Goal: Information Seeking & Learning: Learn about a topic

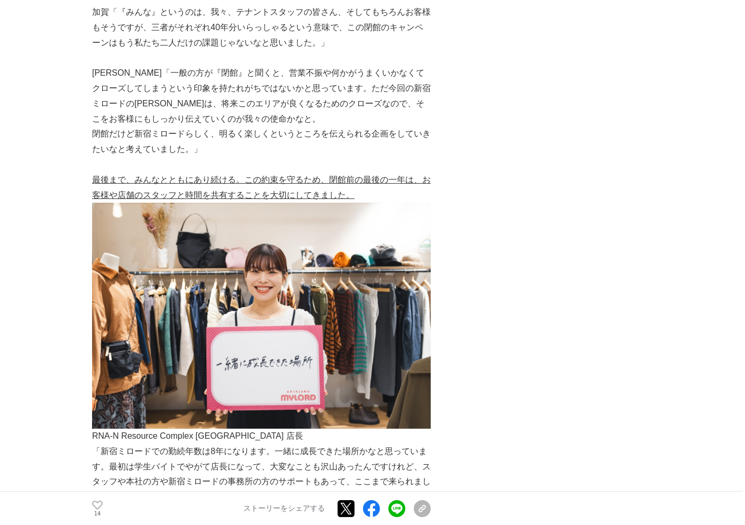
scroll to position [2018, 0]
click at [48, 377] on main "新宿ミロード、[DATE]に閉館「40年間支えてくれてありがとう」ムービーを公開 STORY動画 #STORY動画 #商業施設 #プロジェクトの裏側" at bounding box center [372, 98] width 745 height 4105
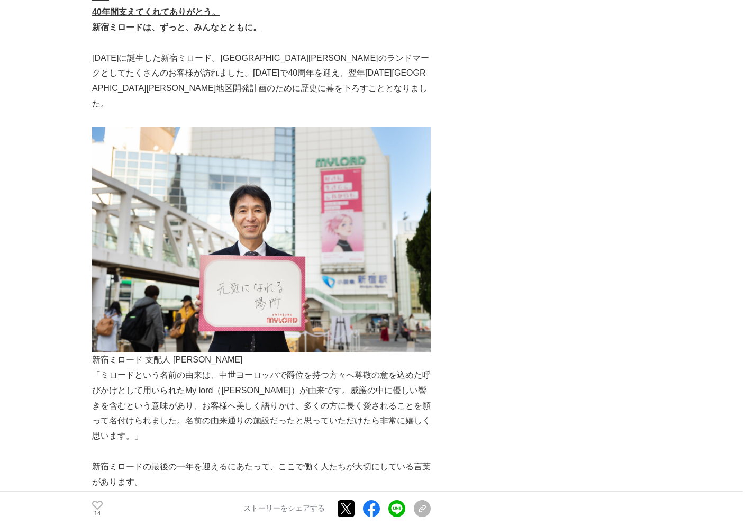
scroll to position [1199, 0]
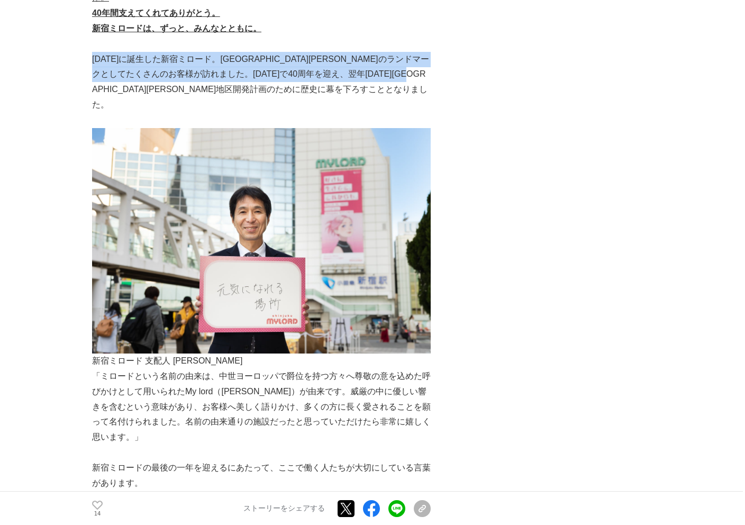
drag, startPoint x: 92, startPoint y: 60, endPoint x: 223, endPoint y: 92, distance: 135.0
click at [223, 92] on p "[DATE]に誕生した新宿ミロード。[GEOGRAPHIC_DATA][PERSON_NAME]のランドマークとしてたくさんのお客様が訪れました。[DATE]…" at bounding box center [261, 82] width 339 height 61
copy p "[DATE]に誕生した新宿ミロード。[GEOGRAPHIC_DATA][PERSON_NAME]のランドマークとしてたくさんのお客様が訪れました。[DATE]…"
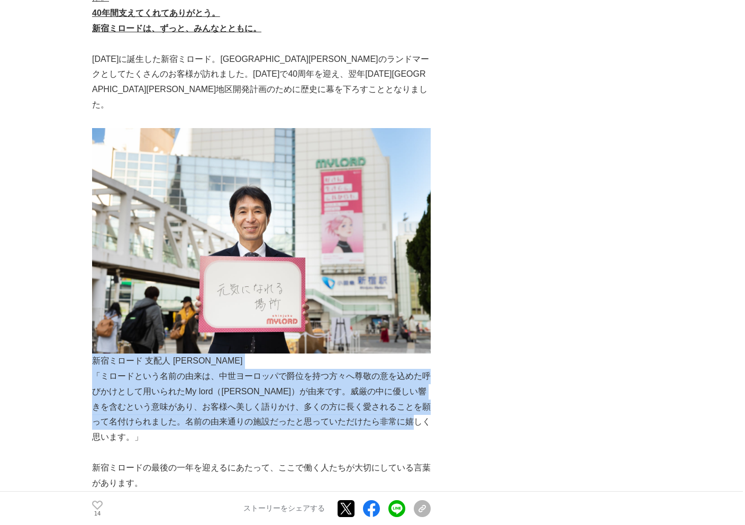
drag, startPoint x: 93, startPoint y: 347, endPoint x: 123, endPoint y: 424, distance: 82.6
click at [123, 424] on div "× [URL][DOMAIN_NAME] 右：新宿ミロード 副支配人 [PERSON_NAME]：新宿ミロード 運営スタッフ [PERSON_NAME] （以…" at bounding box center [261, 525] width 339 height 3109
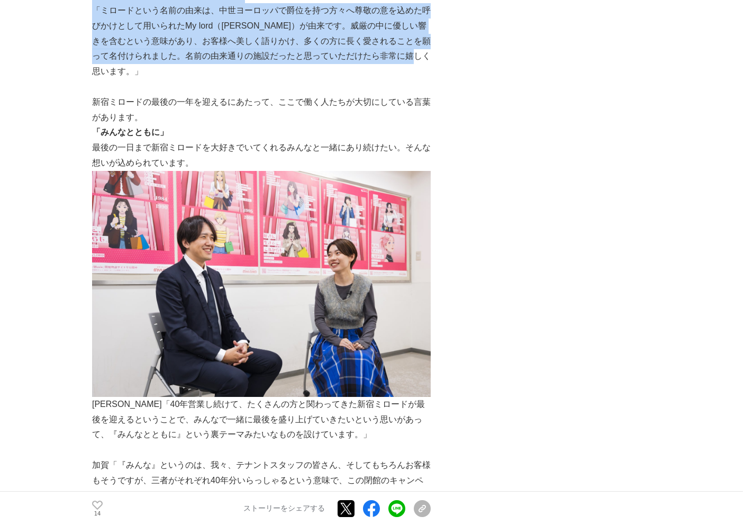
scroll to position [1565, 0]
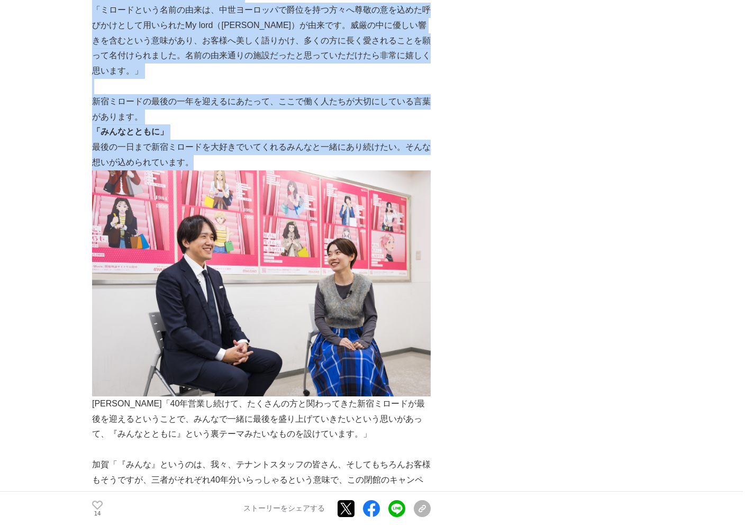
click at [198, 147] on p "最後の一日まで新宿ミロードを大好きでいてくれるみんなと一緒にあり続けたい。そんな想いが込められています。" at bounding box center [261, 155] width 339 height 31
copy div "新宿ミロード 支配人 [PERSON_NAME] 「[PERSON_NAME]という名前の由来は、中世ヨーロッパで爵位を持つ方々へ尊敬の意を込めた呼びかけとし…"
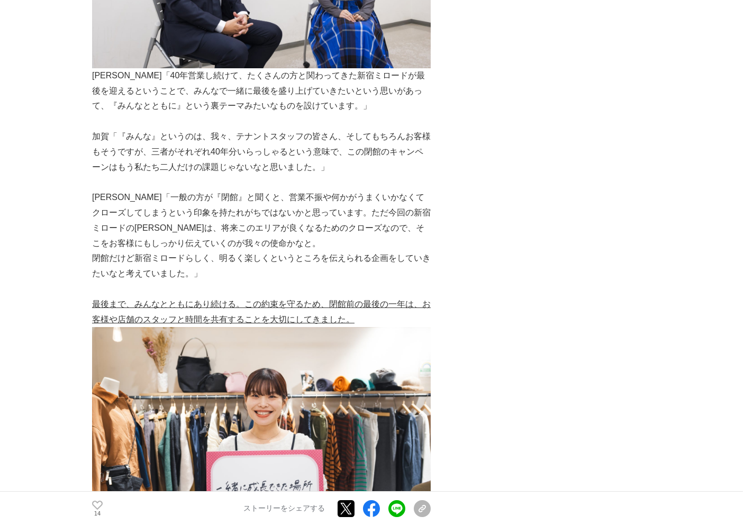
scroll to position [1894, 0]
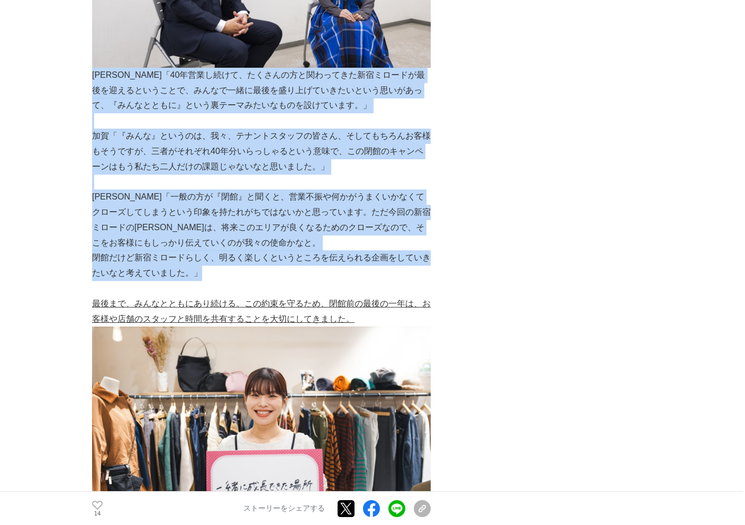
drag, startPoint x: 92, startPoint y: 60, endPoint x: 204, endPoint y: 251, distance: 221.0
copy div "lo「78ipsumdo、sitametconsecteturadipiscingelit、seddoeiusmodtemporincididunt、『utl…"
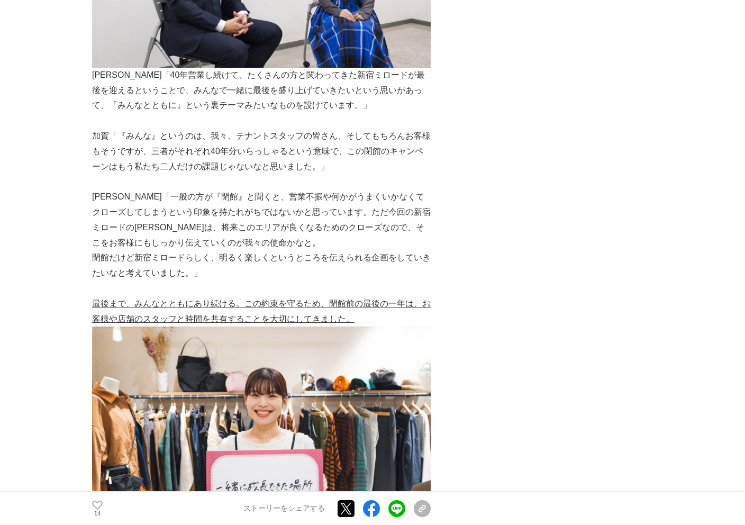
click at [66, 267] on main "新宿ミロード、[DATE]に閉館「40年間支えてくれてありがとう」ムービーを公開 STORY動画 #STORY動画 #商業施設 #プロジェクトの裏側" at bounding box center [372, 223] width 745 height 4105
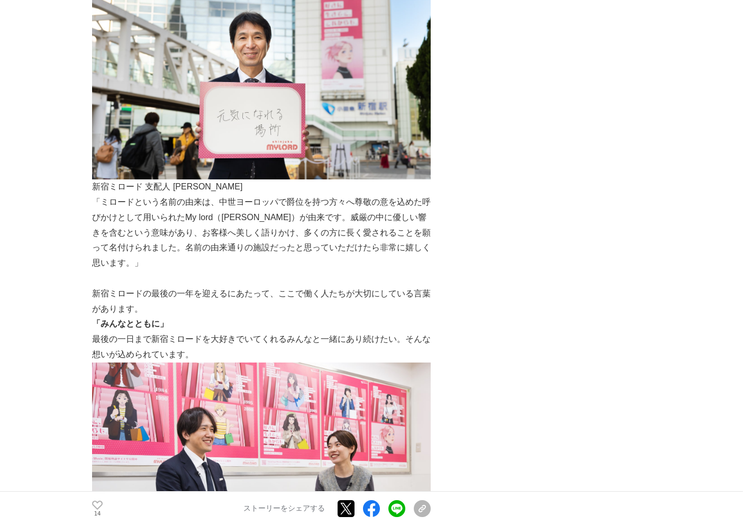
scroll to position [1373, 0]
drag, startPoint x: 93, startPoint y: 172, endPoint x: 208, endPoint y: 174, distance: 115.9
click at [208, 180] on p "新宿ミロード 支配人 [PERSON_NAME]" at bounding box center [261, 187] width 339 height 15
copy p "新宿ミロード 支配人 [PERSON_NAME]"
